Goal: Find specific page/section: Find specific page/section

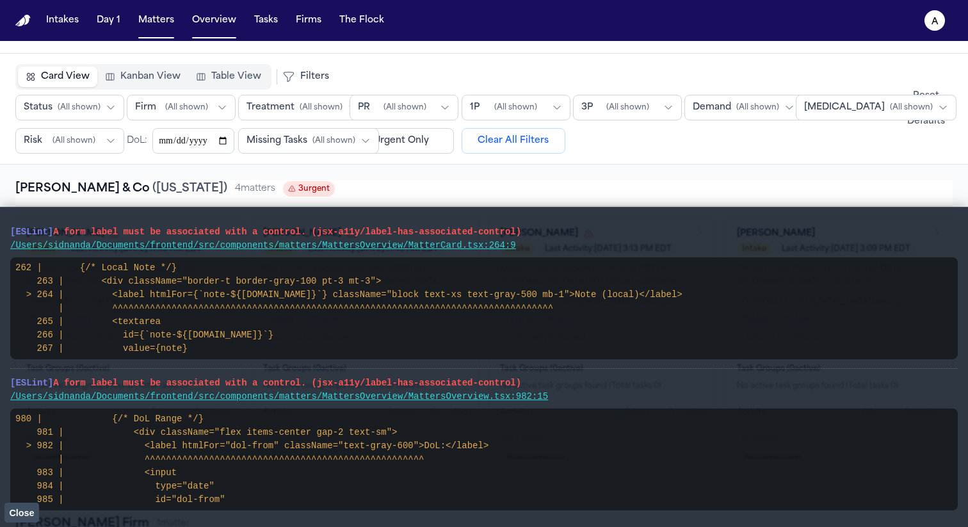
click at [5, 223] on main "[ESLint] A form label must be associated with a control. (jsx-a11y/label-has-as…" at bounding box center [484, 367] width 968 height 320
drag, startPoint x: 551, startPoint y: 397, endPoint x: 3, endPoint y: 381, distance: 548.2
click at [3, 381] on main "[ESLint] A form label must be associated with a control. (jsx-a11y/label-has-as…" at bounding box center [484, 367] width 968 height 320
drag, startPoint x: 527, startPoint y: 245, endPoint x: 0, endPoint y: 230, distance: 527.7
click at [0, 230] on main "[ESLint] A form label must be associated with a control. (jsx-a11y/label-has-as…" at bounding box center [484, 367] width 968 height 320
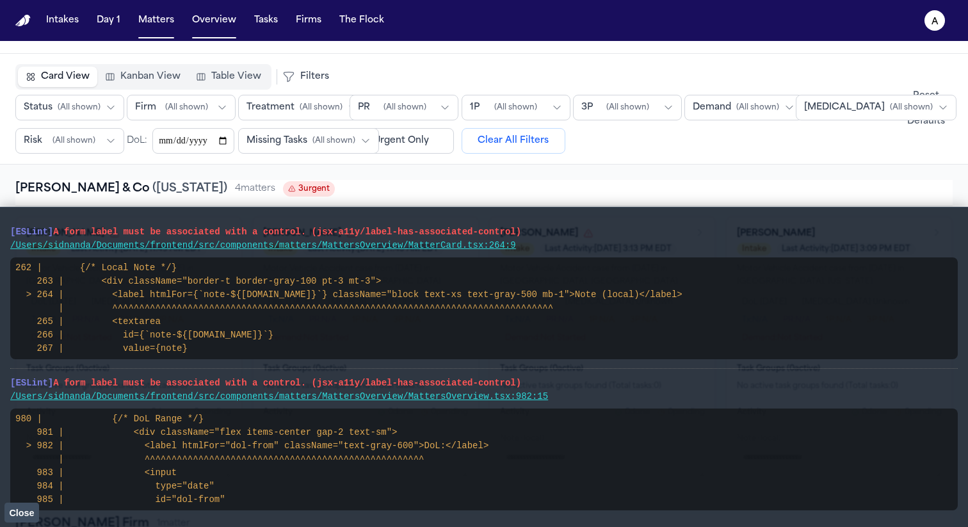
click at [15, 510] on span "Close" at bounding box center [21, 513] width 25 height 10
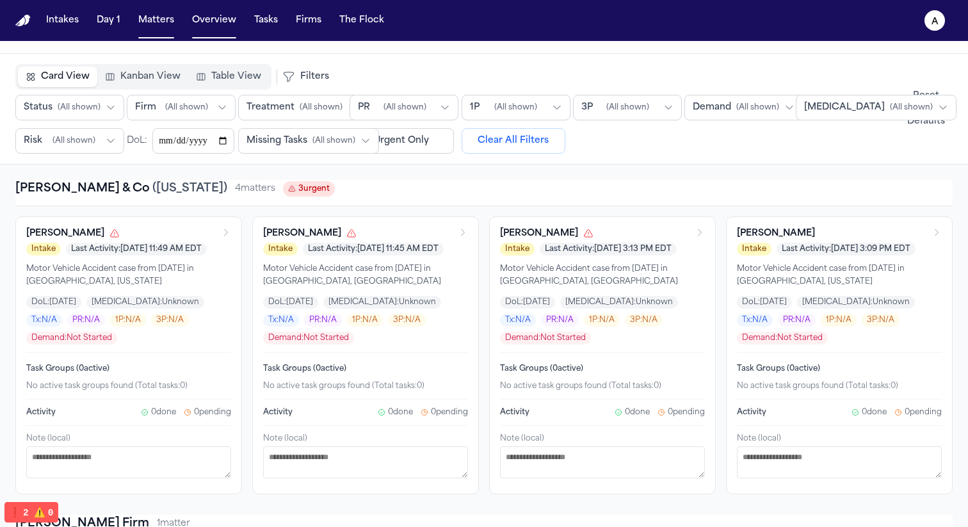
click at [15, 510] on span "❗️" at bounding box center [15, 512] width 12 height 10
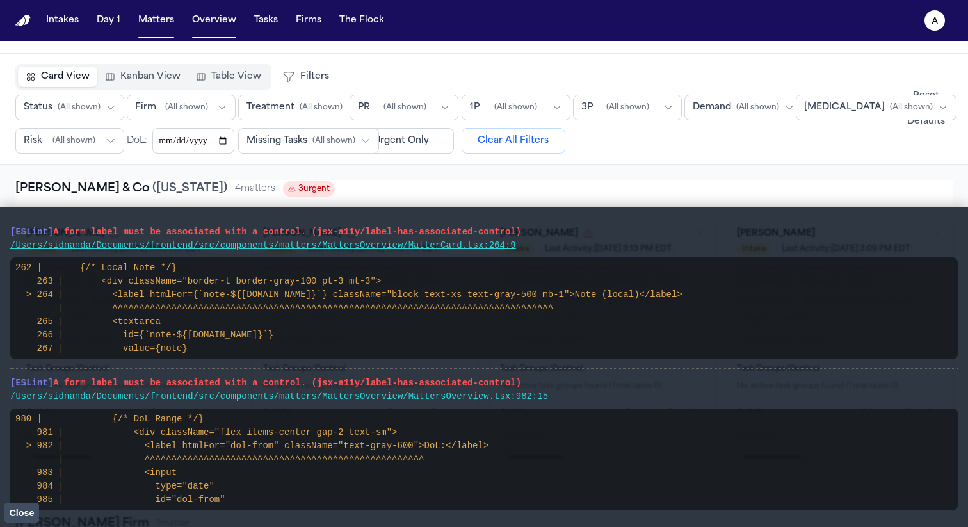
click at [25, 514] on span "Close" at bounding box center [21, 513] width 25 height 10
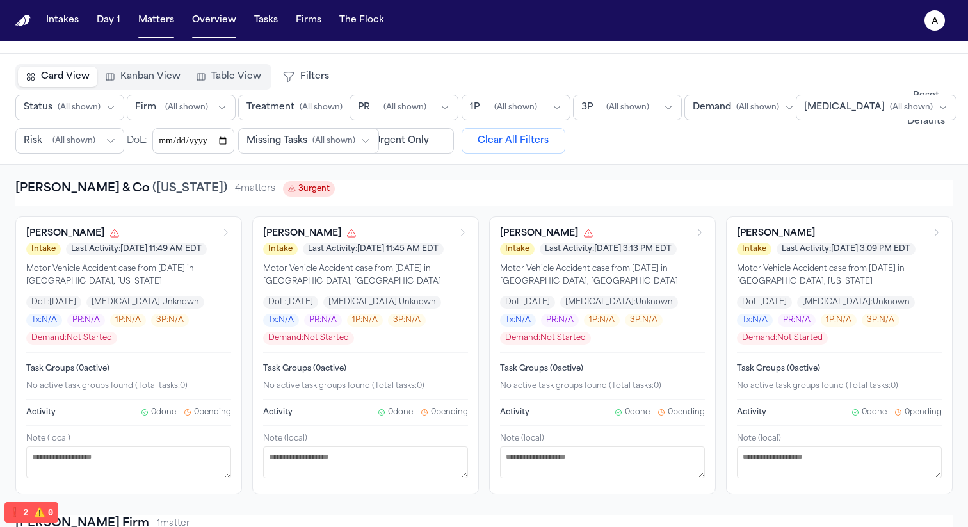
click at [218, 86] on button "Table View" at bounding box center [228, 77] width 81 height 20
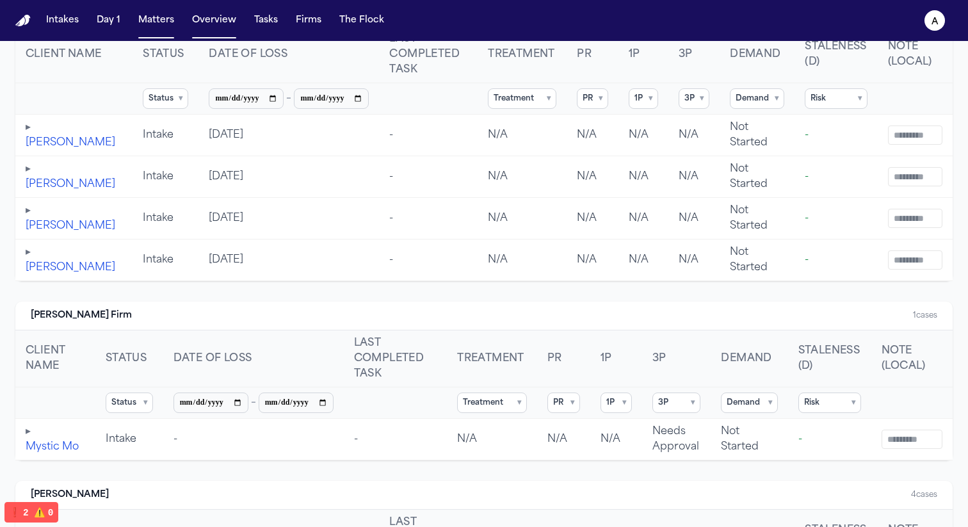
scroll to position [246, 0]
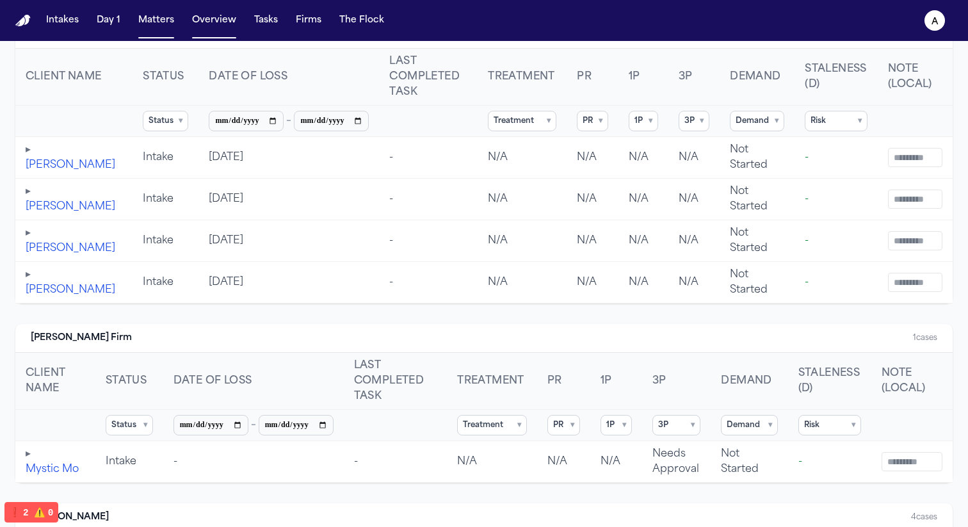
click at [28, 153] on button "▸" at bounding box center [28, 149] width 5 height 15
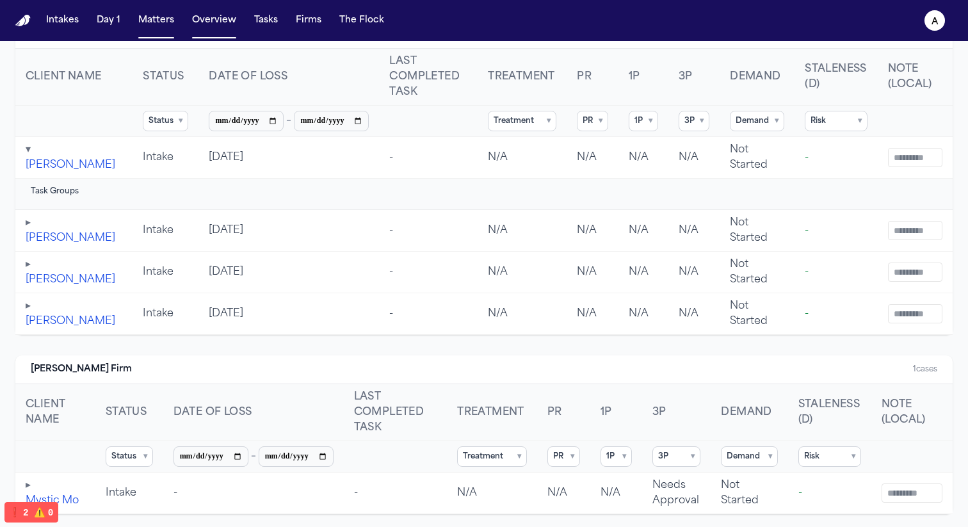
click at [28, 153] on button "▾" at bounding box center [28, 149] width 5 height 15
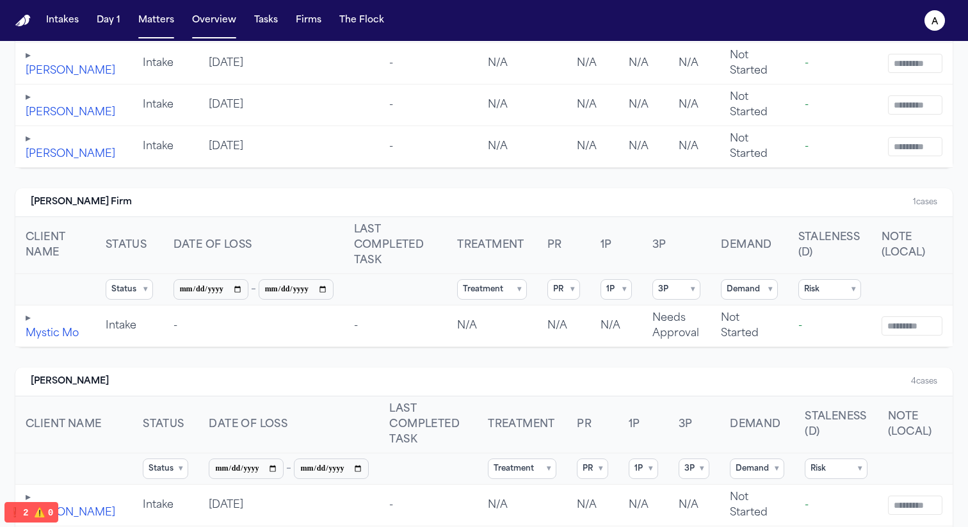
scroll to position [0, 0]
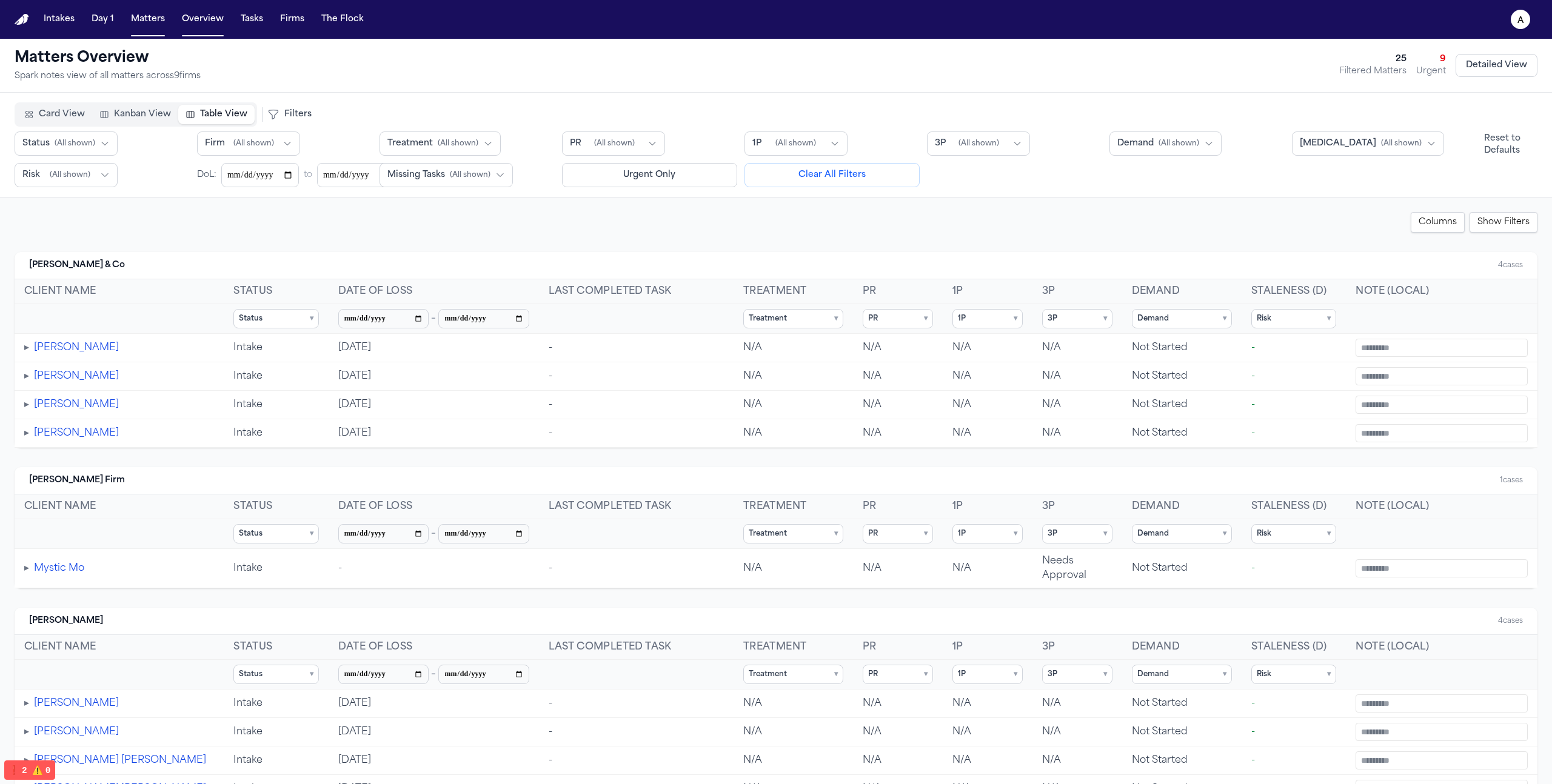
click at [137, 109] on span "Kanban View" at bounding box center [142, 115] width 57 height 12
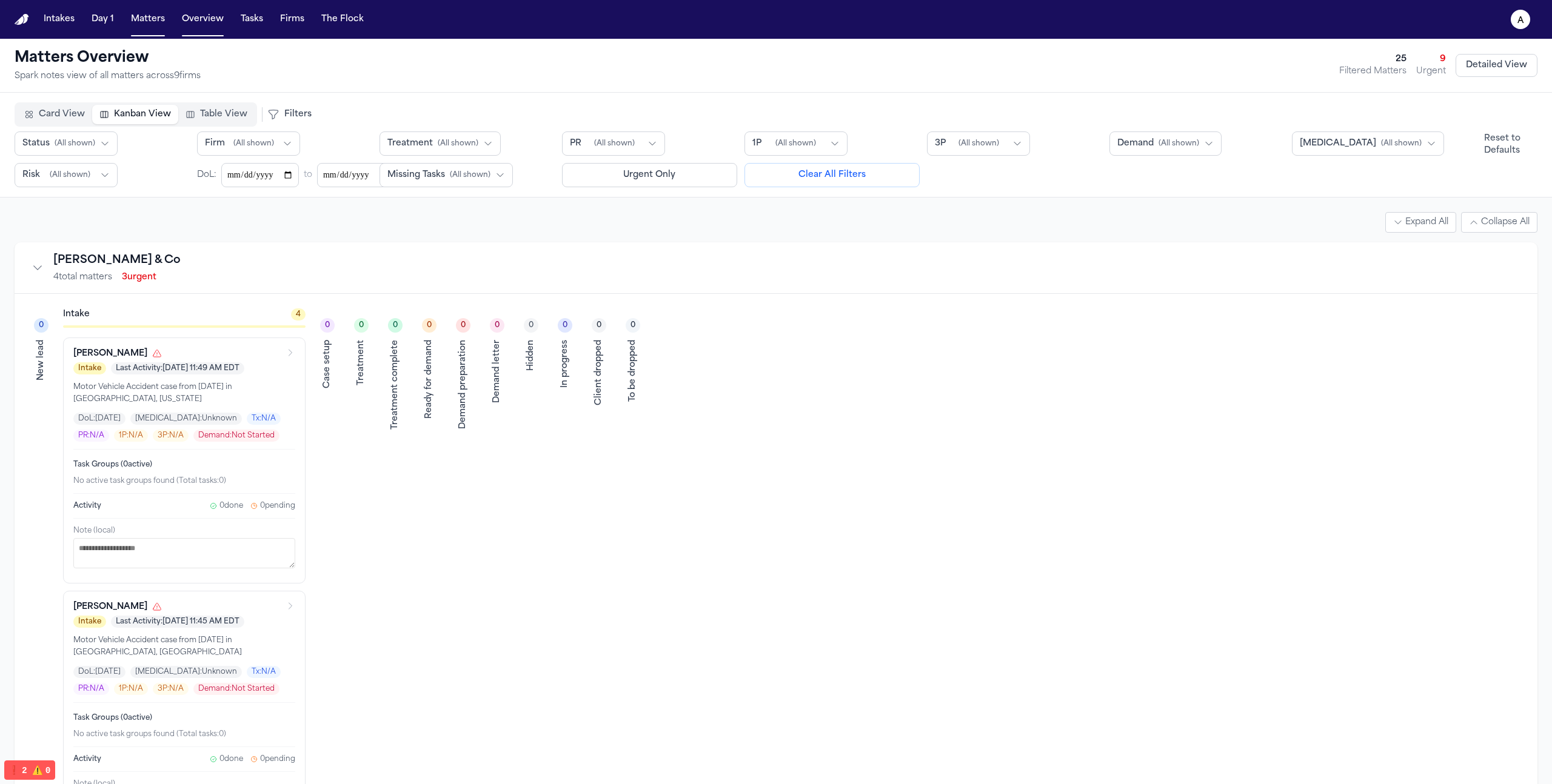
click at [64, 109] on span "Card View" at bounding box center [62, 115] width 46 height 12
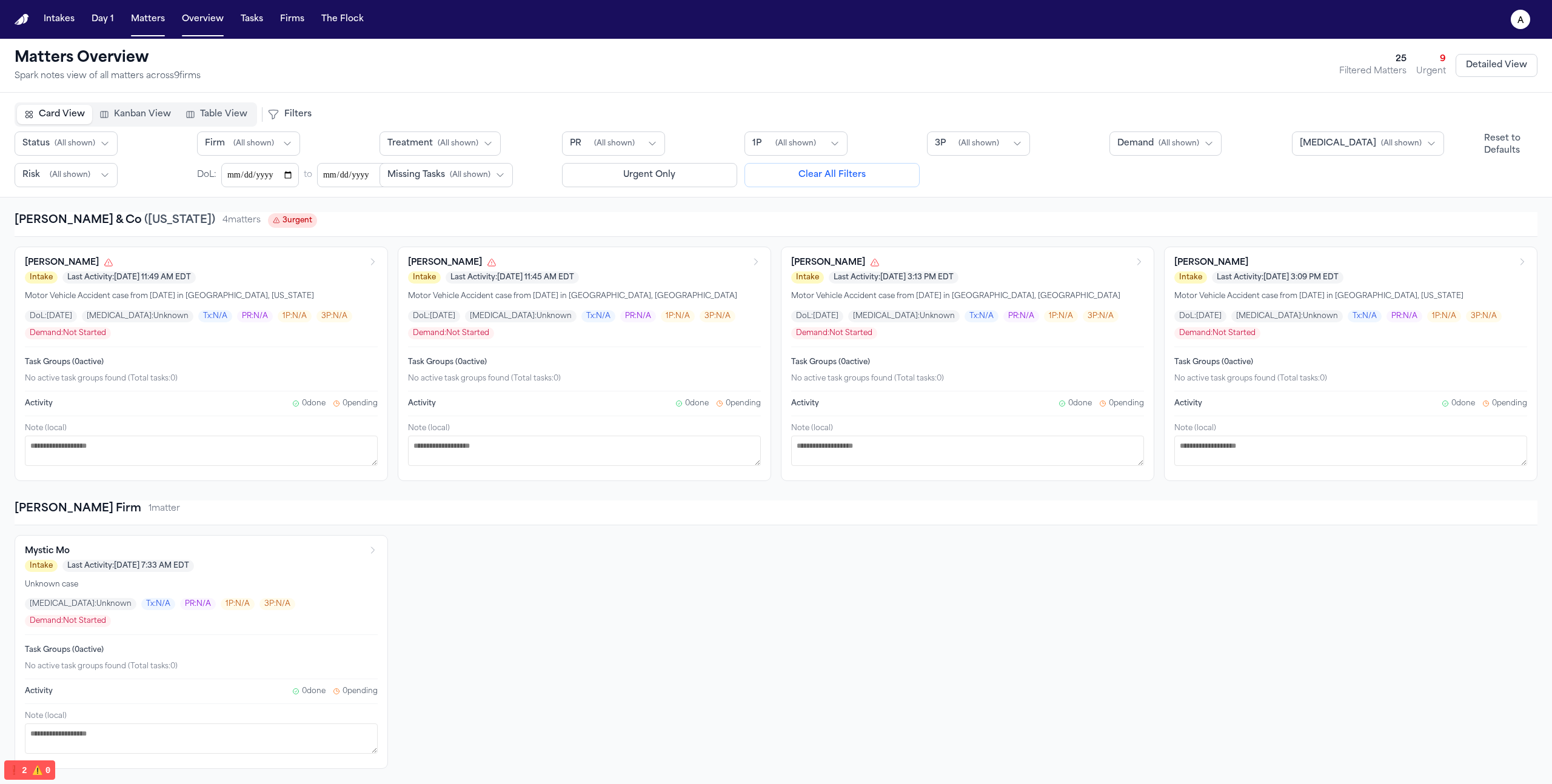
click at [212, 118] on span "Table View" at bounding box center [223, 115] width 47 height 12
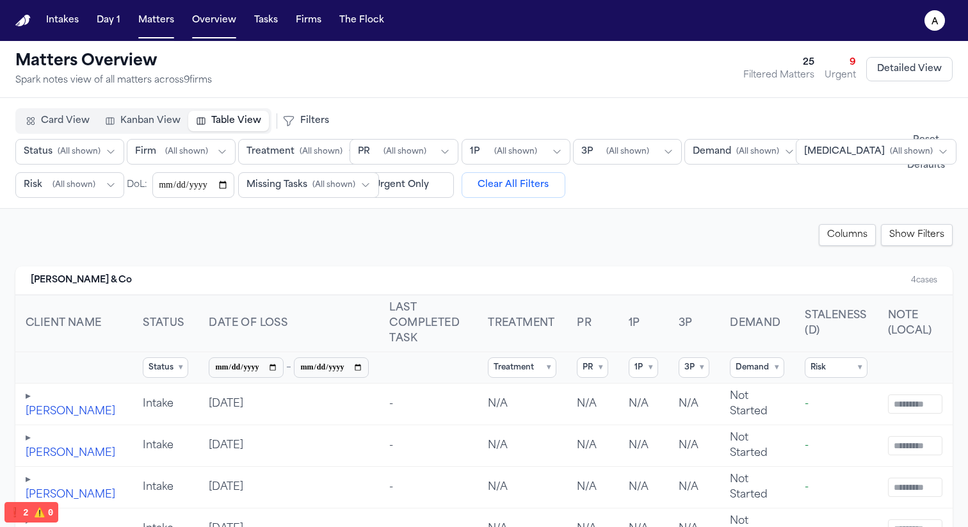
click at [894, 412] on input at bounding box center [915, 403] width 54 height 19
type input "*"
type input "**********"
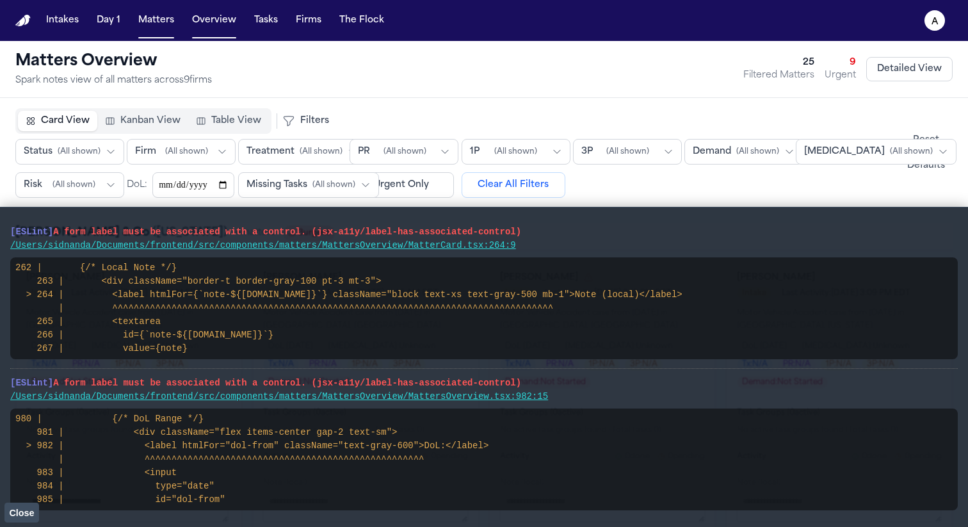
click at [29, 508] on span "Close" at bounding box center [21, 513] width 25 height 10
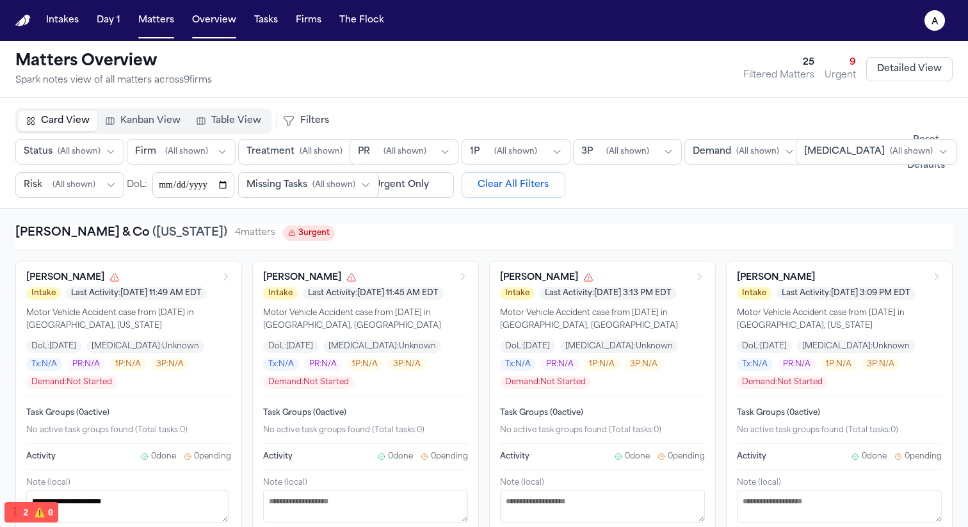
click at [227, 106] on div "Card View Kanban View Table View Filters Status ( All shown ) Firm ( All shown …" at bounding box center [484, 153] width 968 height 111
click at [228, 111] on button "Table View" at bounding box center [228, 121] width 81 height 20
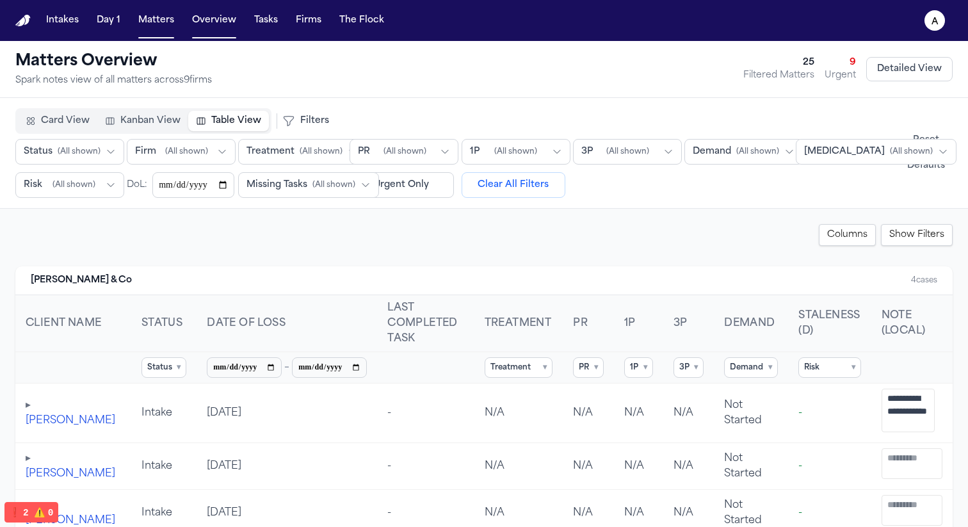
click at [901, 412] on textarea "**********" at bounding box center [908, 411] width 54 height 44
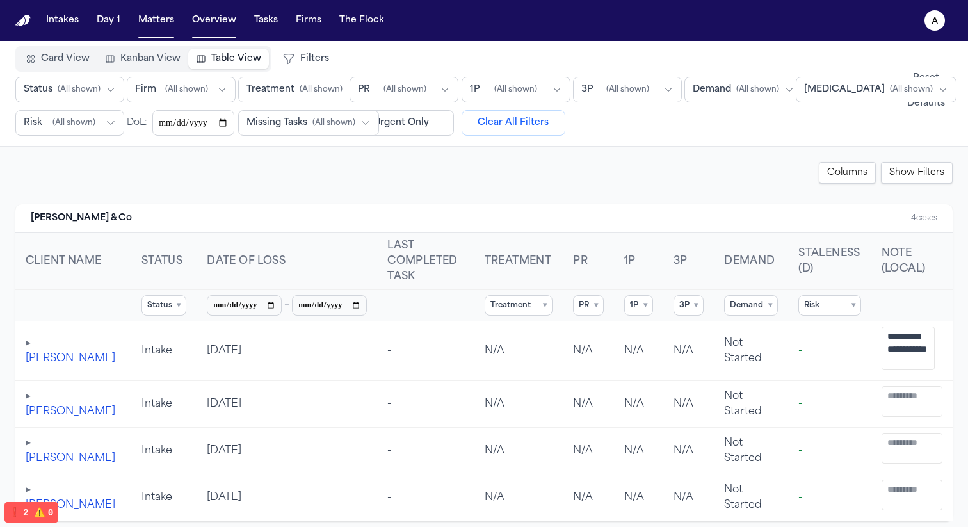
scroll to position [63, 0]
click at [918, 362] on textarea "**********" at bounding box center [908, 348] width 54 height 44
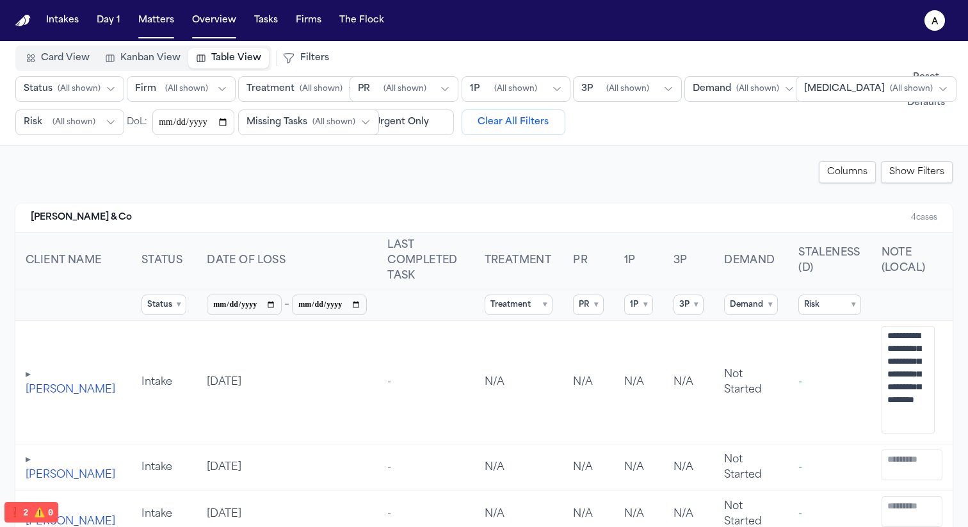
type textarea "**********"
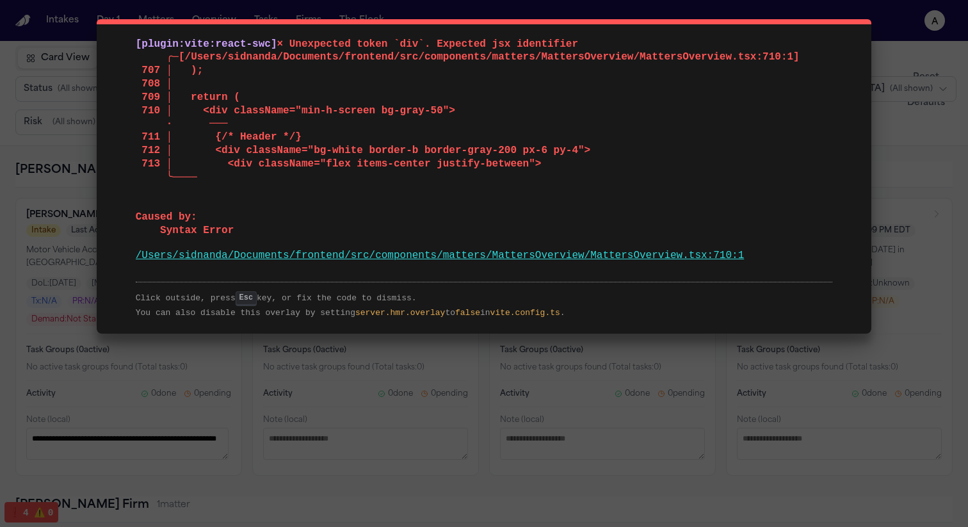
drag, startPoint x: 122, startPoint y: 36, endPoint x: 749, endPoint y: 255, distance: 663.6
click at [749, 255] on div "[plugin:vite:react-swc] × Unexpected token `div`. Expected jsx identifier ╭─[/U…" at bounding box center [484, 176] width 775 height 314
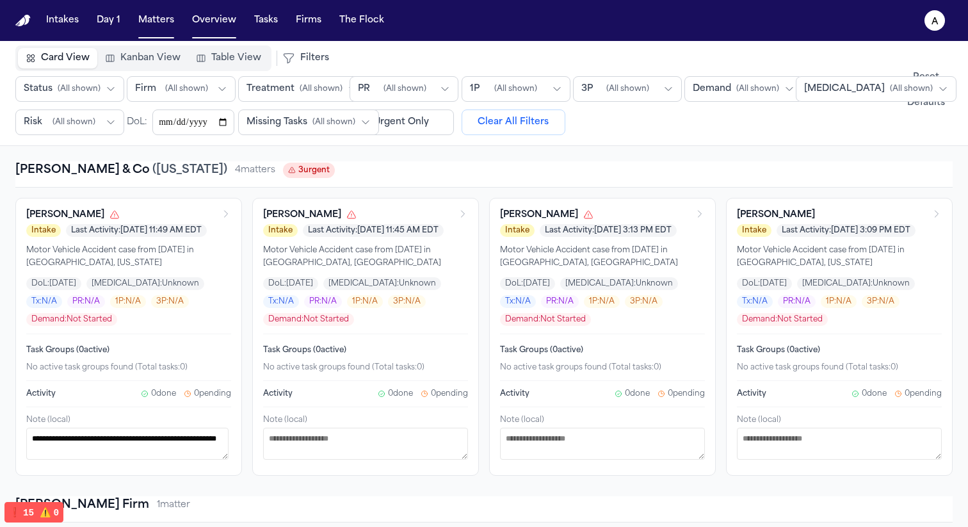
click at [225, 58] on span "Table View" at bounding box center [236, 58] width 50 height 13
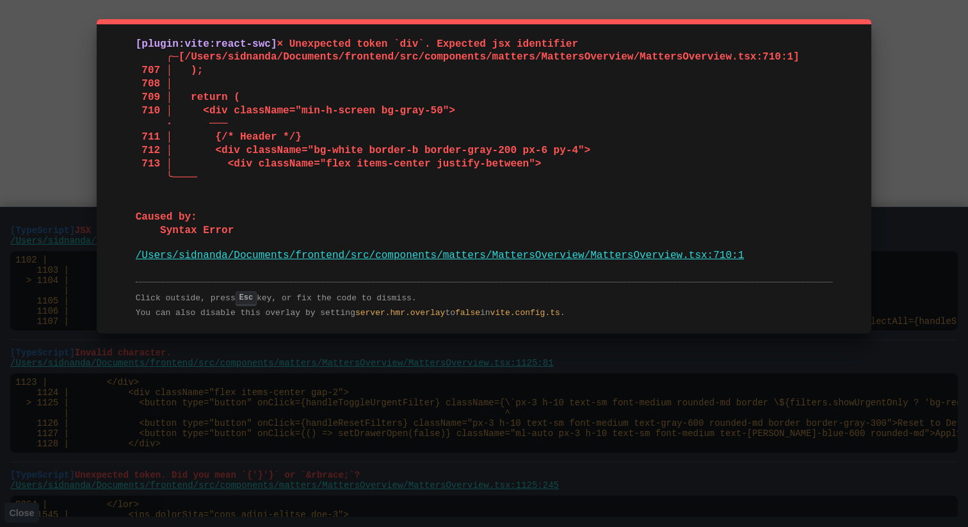
drag, startPoint x: 126, startPoint y: 43, endPoint x: 791, endPoint y: 266, distance: 700.8
click at [791, 266] on div "[plugin:vite:react-swc] × Unexpected token `div`. Expected jsx identifier ╭─[/U…" at bounding box center [484, 176] width 775 height 314
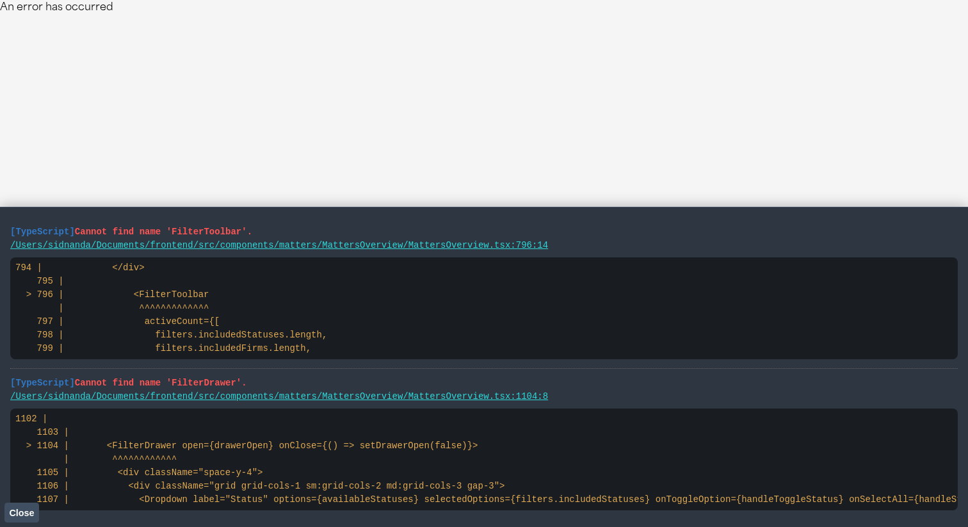
drag, startPoint x: 577, startPoint y: 251, endPoint x: 0, endPoint y: 221, distance: 577.5
click at [0, 221] on main "[TypeScript] Cannot find name 'FilterToolbar'. /Users/sidnanda/Documents/fronte…" at bounding box center [484, 367] width 968 height 320
drag, startPoint x: 590, startPoint y: 400, endPoint x: 0, endPoint y: 386, distance: 590.4
click at [0, 386] on main "[TypeScript] Cannot find name 'FilterToolbar'. /Users/sidnanda/Documents/fronte…" at bounding box center [484, 367] width 968 height 320
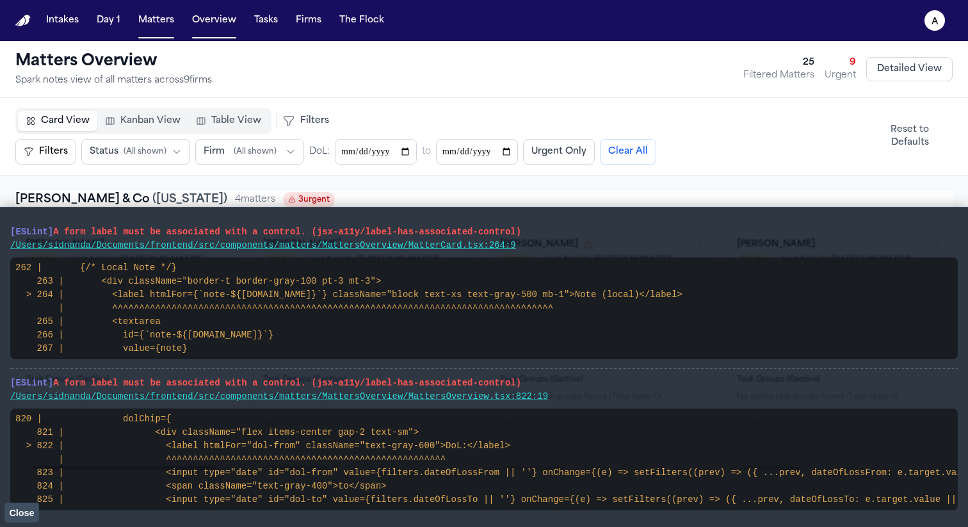
click at [22, 518] on button "Close" at bounding box center [21, 512] width 35 height 19
